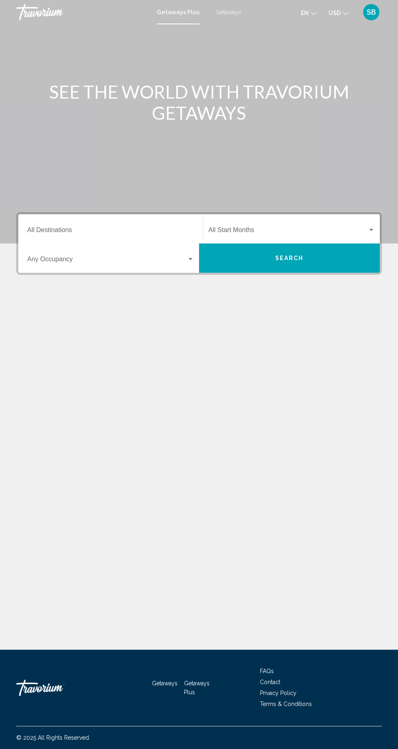
click at [237, 17] on div "Getaways Plus Getaways en English Español Français Italiano Português русский U…" at bounding box center [199, 12] width 398 height 17
click at [239, 20] on div "Getaways Plus Getaways en English Español Français Italiano Português русский U…" at bounding box center [199, 12] width 398 height 17
click at [239, 16] on div "Getaways Plus Getaways en English Español Français Italiano Português русский U…" at bounding box center [199, 12] width 398 height 17
click at [238, 17] on div "Getaways Plus Getaways en English Español Français Italiano Português русский U…" at bounding box center [199, 12] width 398 height 17
click at [222, 16] on div "Getaways Plus Getaways en English Español Français Italiano Português русский U…" at bounding box center [199, 12] width 398 height 17
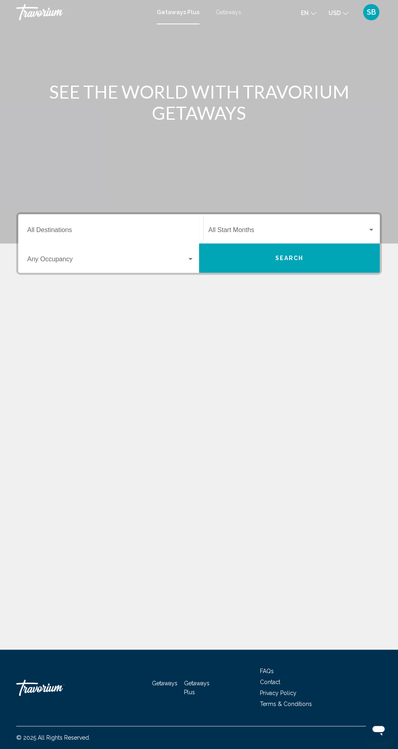
click at [234, 21] on mat-toolbar "Getaways Plus Getaways en English Español Français Italiano Português русский U…" at bounding box center [199, 12] width 398 height 24
click at [235, 21] on mat-toolbar "Getaways Plus Getaways en English Español Français Italiano Português русский U…" at bounding box center [199, 12] width 398 height 24
click at [230, 23] on mat-toolbar "Getaways Plus Getaways en English Español Français Italiano Português русский U…" at bounding box center [199, 12] width 398 height 24
click at [234, 16] on div "Getaways Plus Getaways en English Español Français Italiano Português русский U…" at bounding box center [199, 12] width 398 height 17
click at [240, 9] on div "Getaways Plus Getaways en English Español Français Italiano Português русский U…" at bounding box center [199, 12] width 398 height 17
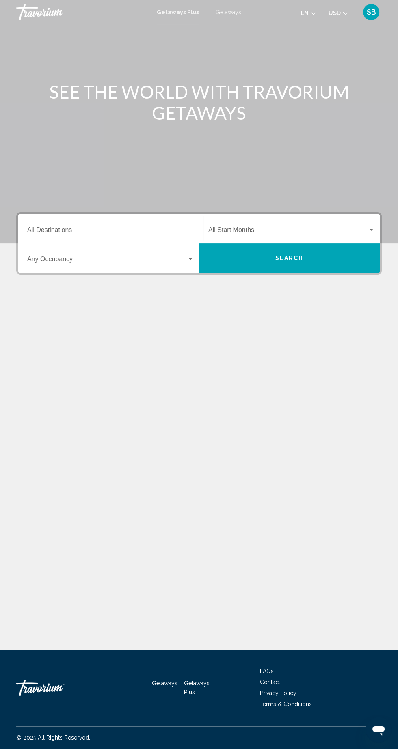
click at [237, 10] on span "Getaways" at bounding box center [229, 12] width 26 height 6
click at [164, 231] on input "Destination All Destinations" at bounding box center [110, 231] width 167 height 7
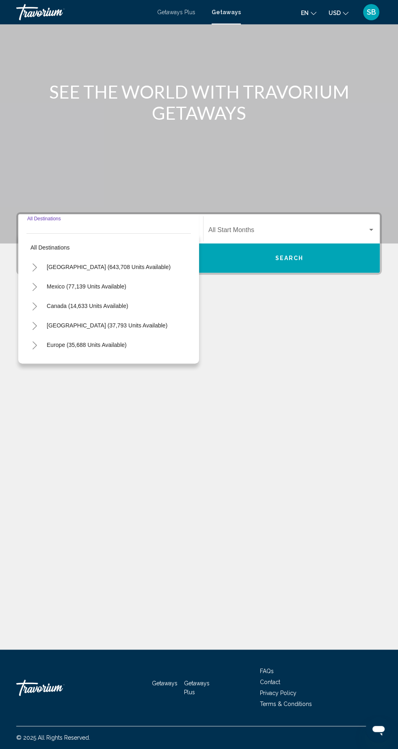
scroll to position [54, 0]
click at [96, 264] on span "[GEOGRAPHIC_DATA] (643,708 units available)" at bounding box center [109, 267] width 124 height 6
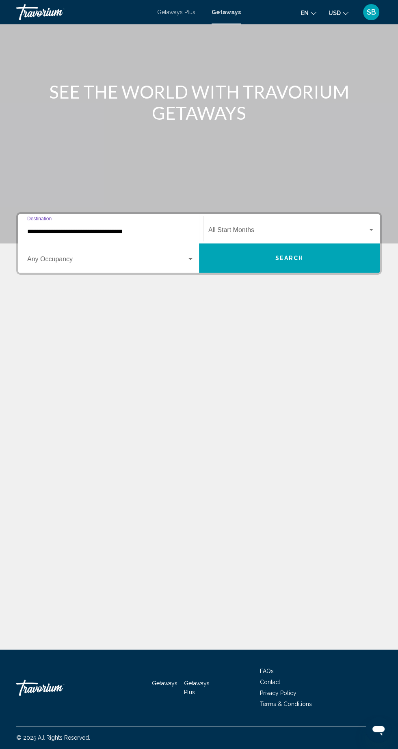
click at [144, 228] on input "**********" at bounding box center [110, 231] width 167 height 7
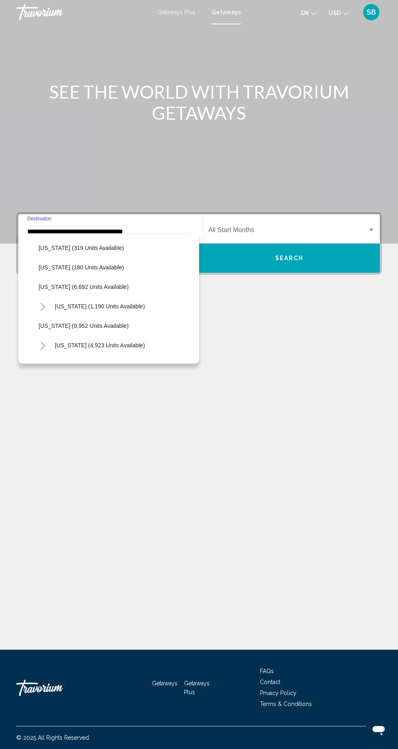
scroll to position [293, 0]
click at [96, 327] on span "[US_STATE] (9,952 units available)" at bounding box center [84, 325] width 90 height 6
type input "**********"
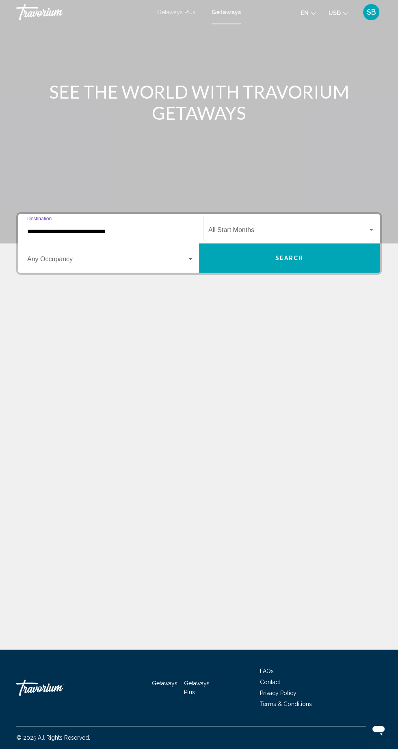
scroll to position [54, 0]
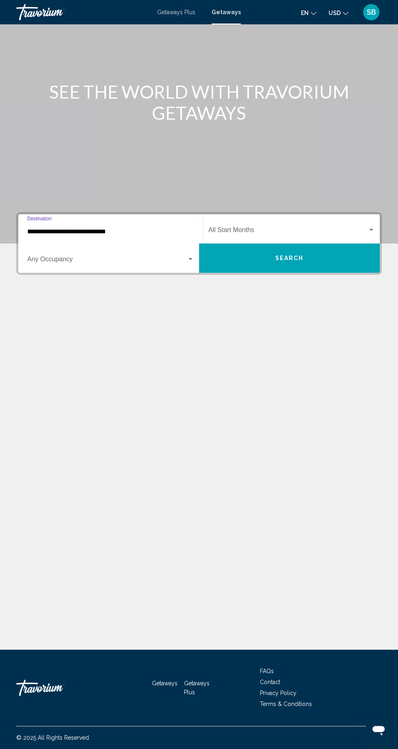
click at [117, 228] on input "**********" at bounding box center [110, 231] width 167 height 7
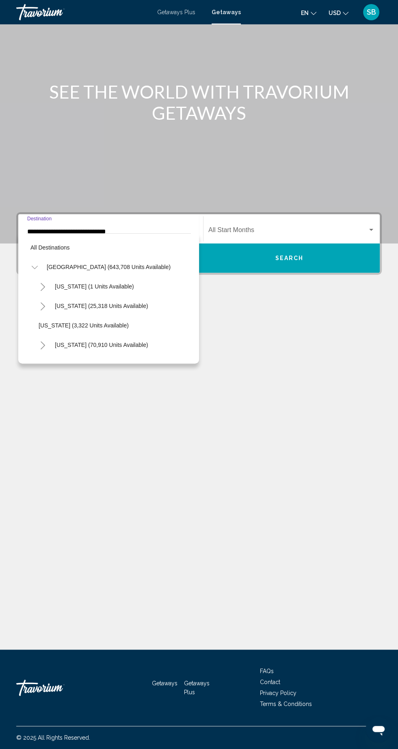
scroll to position [321, 0]
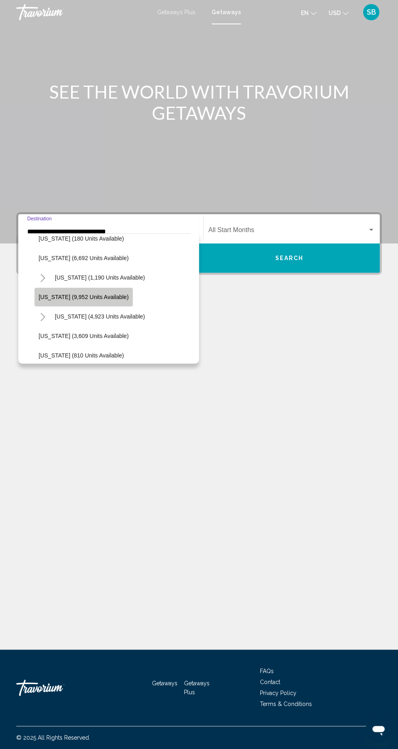
click at [105, 296] on span "[US_STATE] (9,952 units available)" at bounding box center [84, 297] width 90 height 6
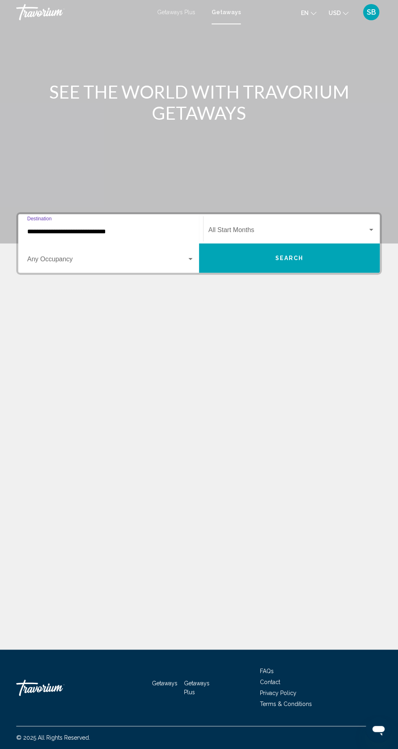
scroll to position [54, 0]
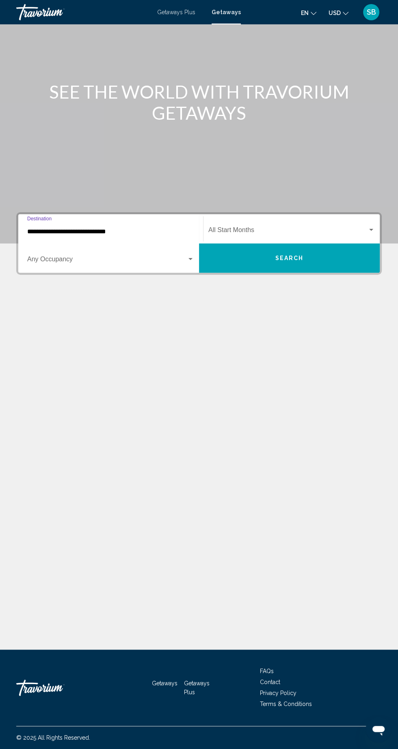
click at [142, 228] on input "**********" at bounding box center [110, 231] width 167 height 7
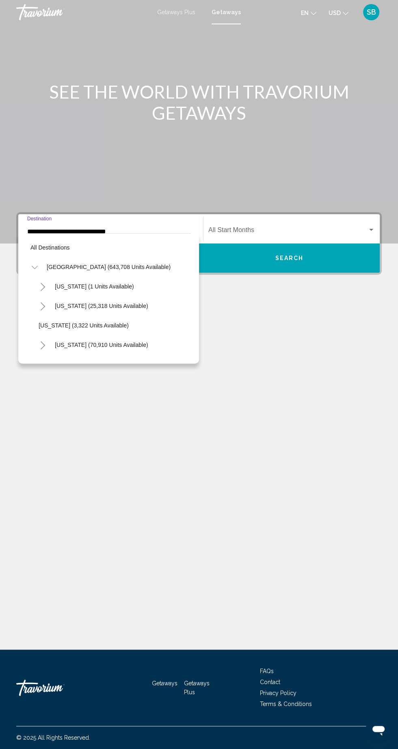
scroll to position [321, 0]
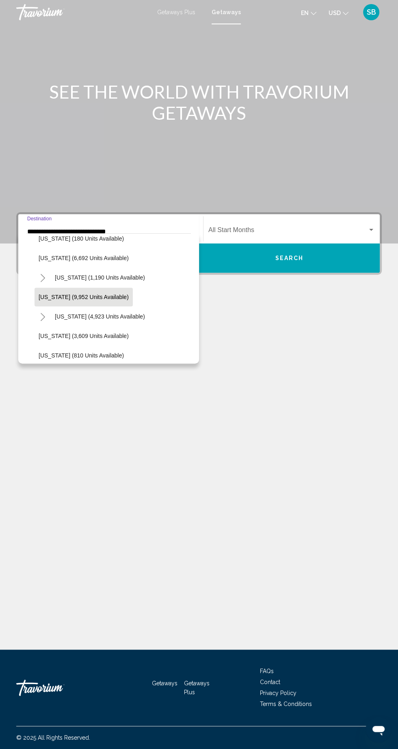
click at [275, 360] on div "**********" at bounding box center [199, 337] width 398 height 626
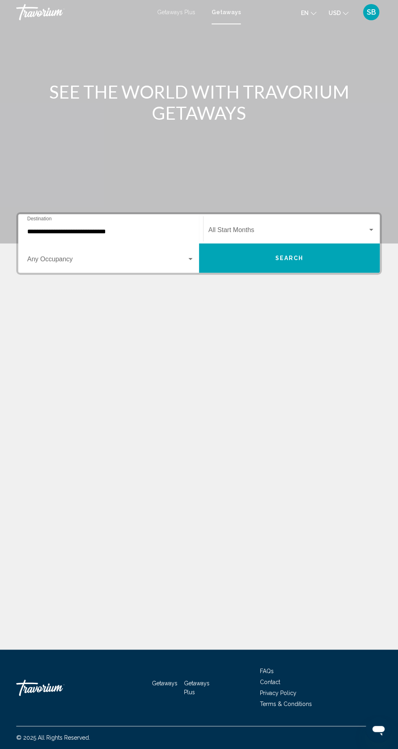
click at [325, 228] on span "Search widget" at bounding box center [287, 231] width 159 height 7
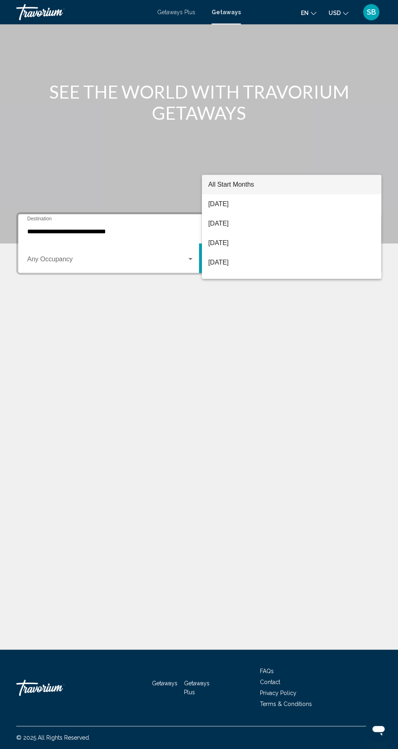
scroll to position [54, 0]
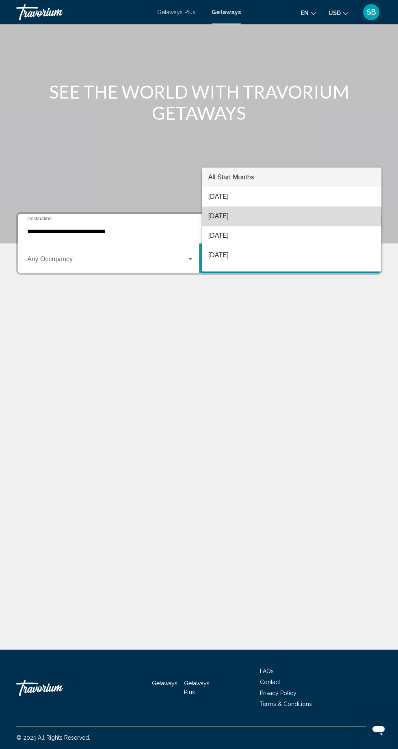
click at [271, 207] on span "[DATE]" at bounding box center [291, 216] width 166 height 19
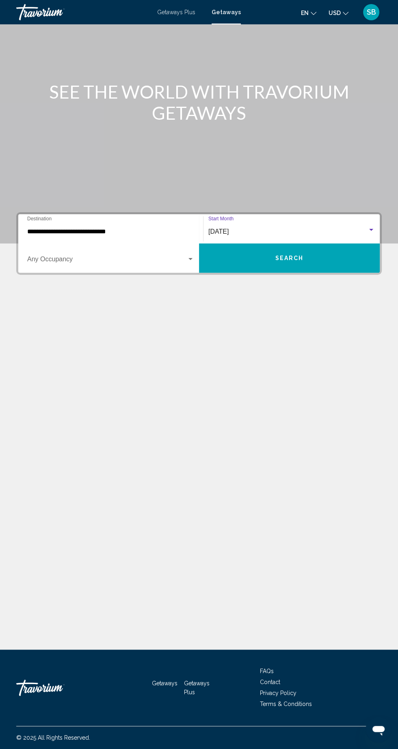
click at [283, 228] on div "[DATE]" at bounding box center [287, 231] width 159 height 7
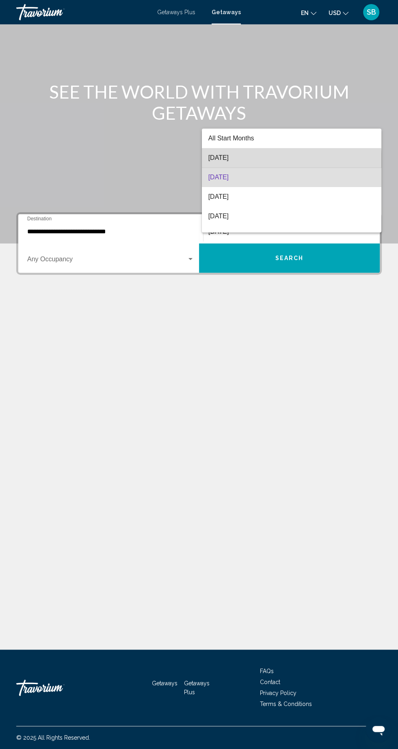
click at [261, 164] on span "[DATE]" at bounding box center [291, 157] width 166 height 19
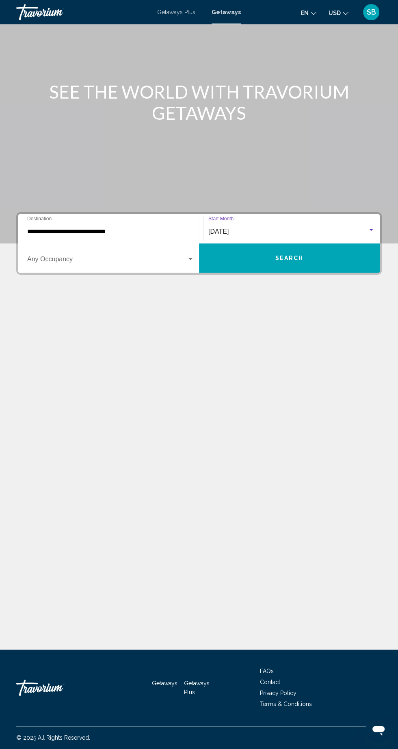
click at [171, 257] on span "Search widget" at bounding box center [107, 260] width 160 height 7
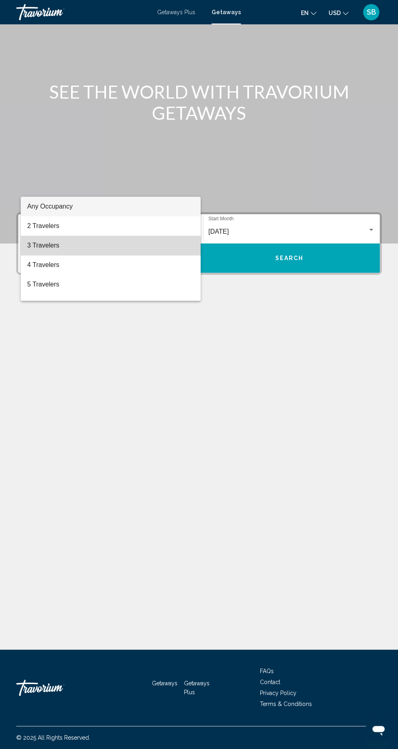
click at [66, 250] on span "3 Travelers" at bounding box center [110, 245] width 167 height 19
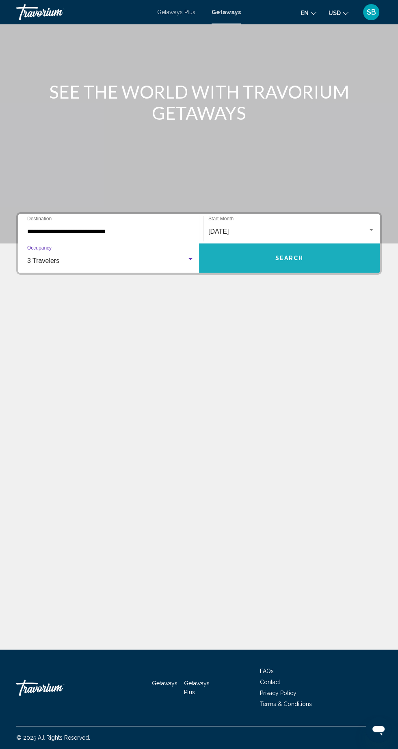
click at [310, 244] on button "Search" at bounding box center [289, 258] width 181 height 29
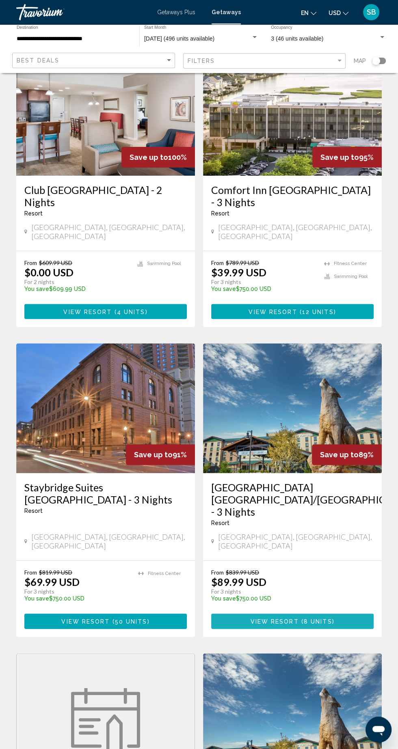
scroll to position [121, 0]
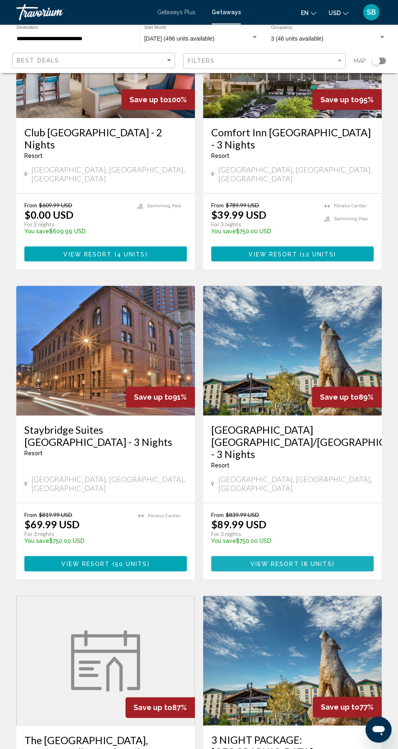
click at [319, 561] on span "8 units" at bounding box center [318, 564] width 28 height 6
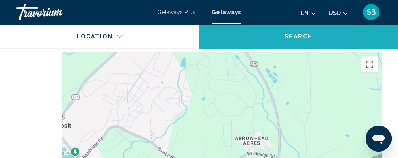
scroll to position [1162, 0]
